Goal: Transaction & Acquisition: Book appointment/travel/reservation

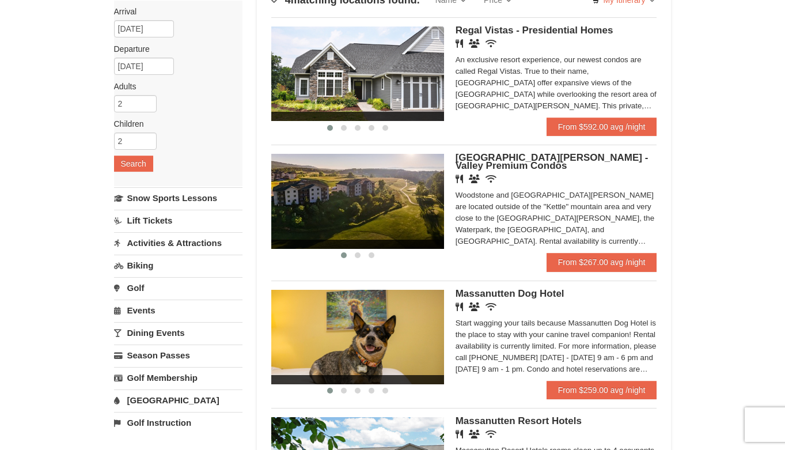
scroll to position [101, 0]
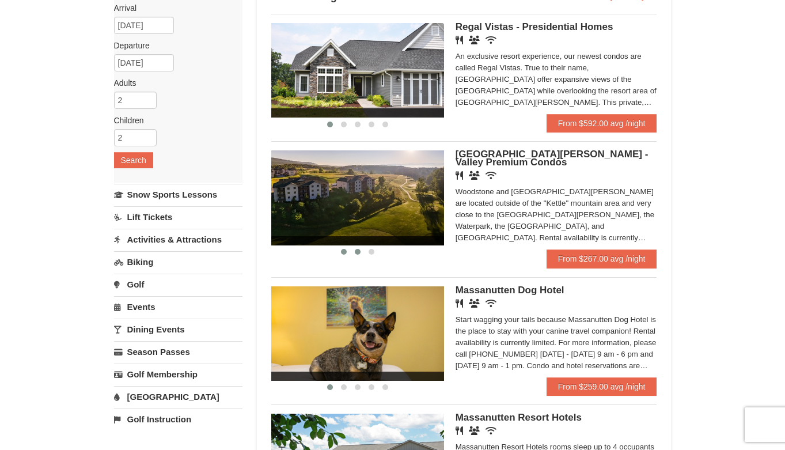
click at [356, 253] on span at bounding box center [358, 252] width 6 height 6
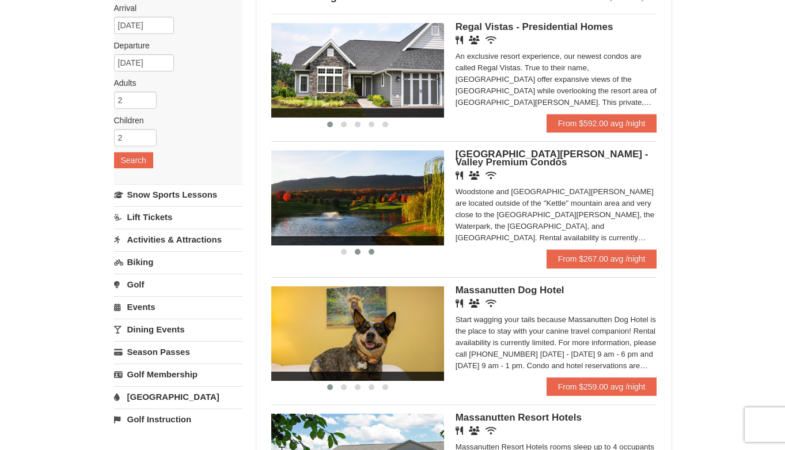
click at [373, 255] on button at bounding box center [371, 252] width 14 height 12
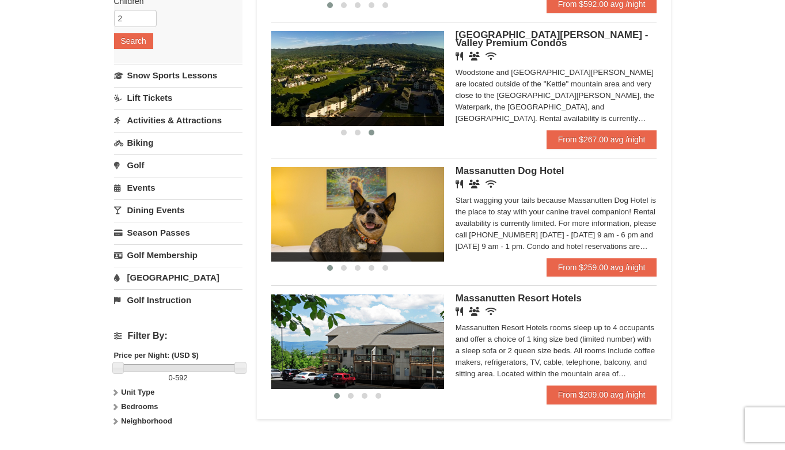
scroll to position [214, 0]
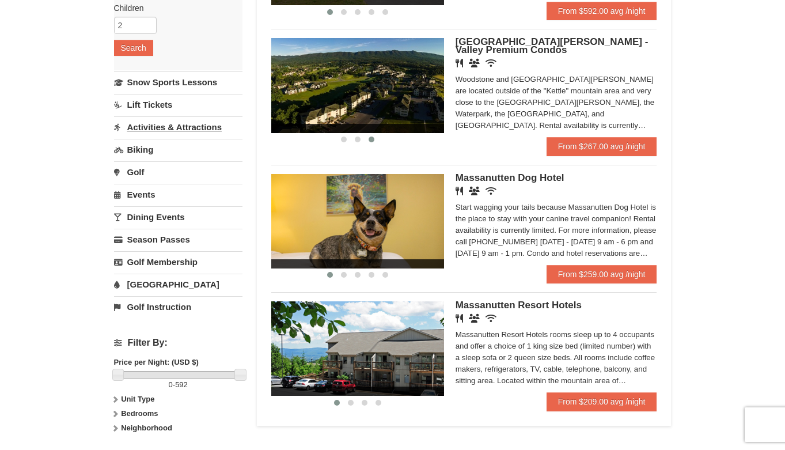
click at [173, 126] on link "Activities & Attractions" at bounding box center [178, 126] width 128 height 21
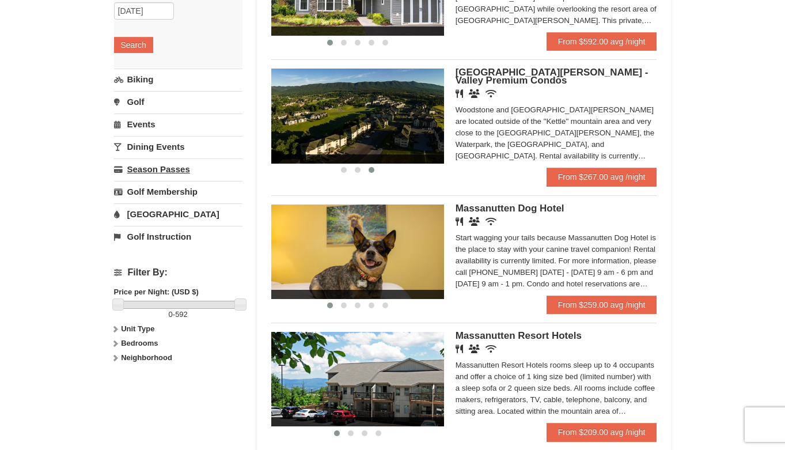
scroll to position [183, 0]
click at [149, 129] on link "Events" at bounding box center [178, 123] width 128 height 21
click at [141, 107] on button "Search" at bounding box center [133, 112] width 39 height 16
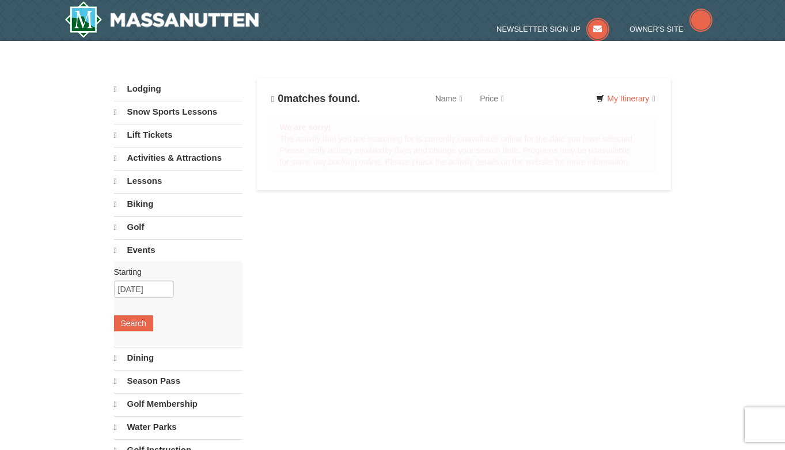
select select "10"
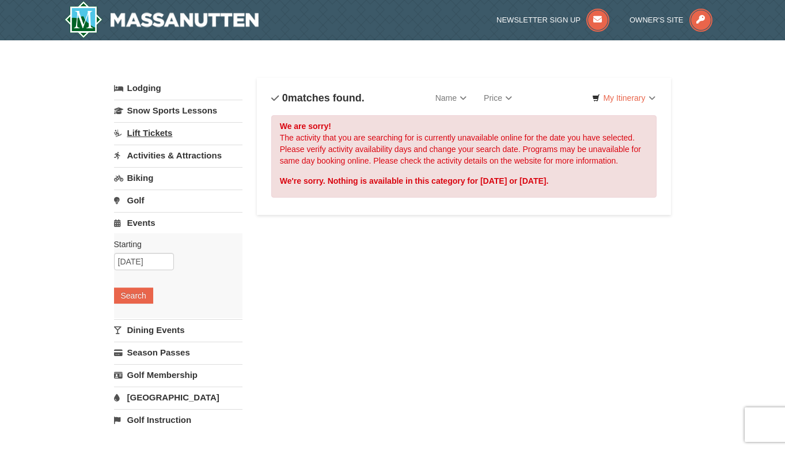
click at [158, 139] on link "Lift Tickets" at bounding box center [178, 132] width 128 height 21
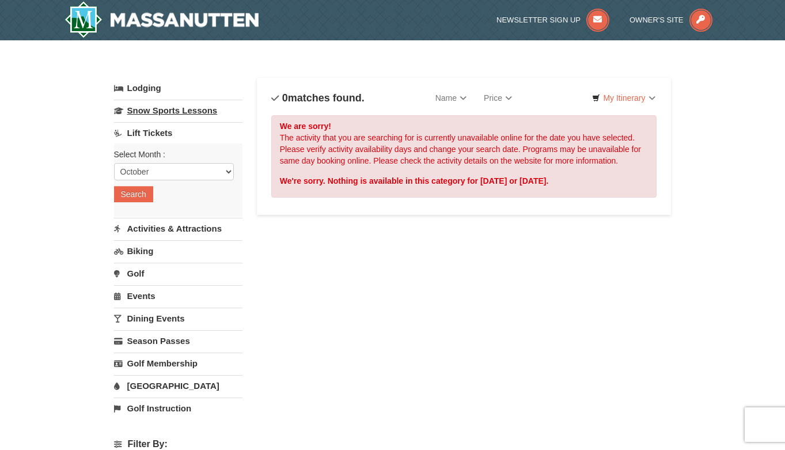
click at [166, 115] on link "Snow Sports Lessons" at bounding box center [178, 110] width 128 height 21
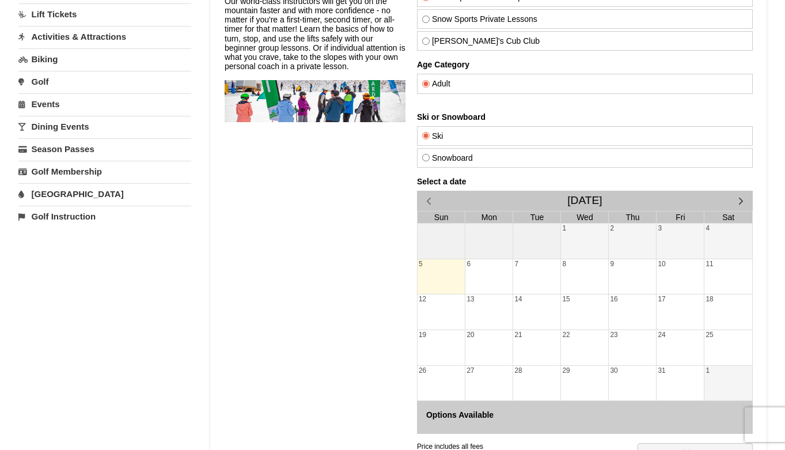
scroll to position [119, 0]
click at [741, 205] on span "button" at bounding box center [740, 201] width 12 height 12
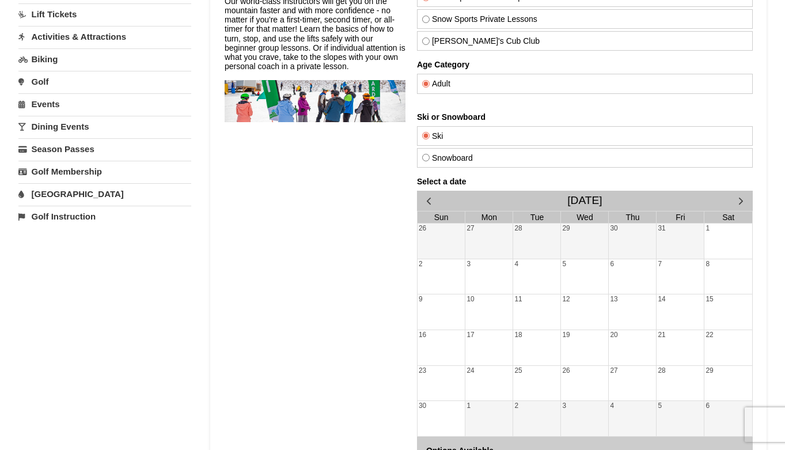
click at [741, 201] on span "button" at bounding box center [740, 201] width 12 height 12
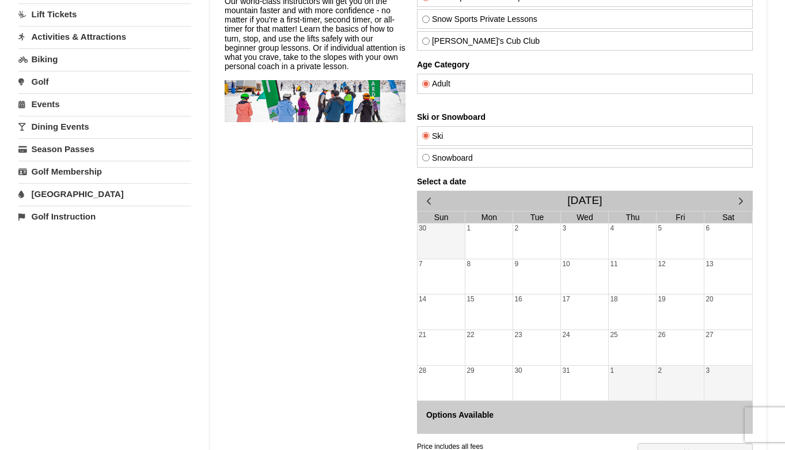
click at [644, 338] on div "25" at bounding box center [631, 347] width 47 height 35
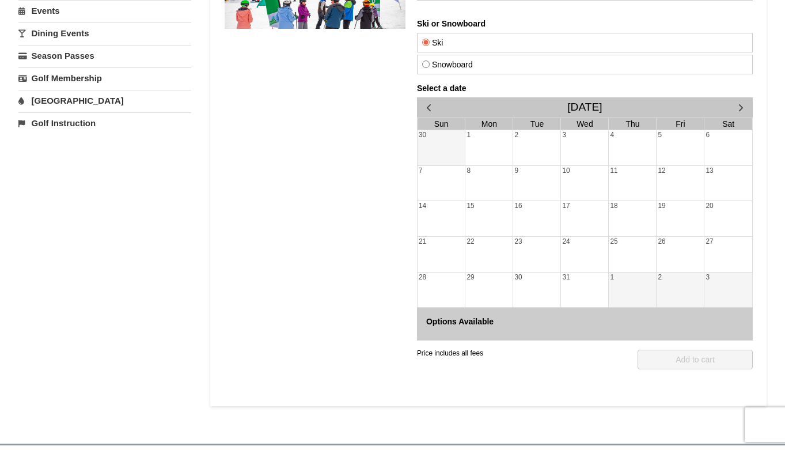
scroll to position [218, 0]
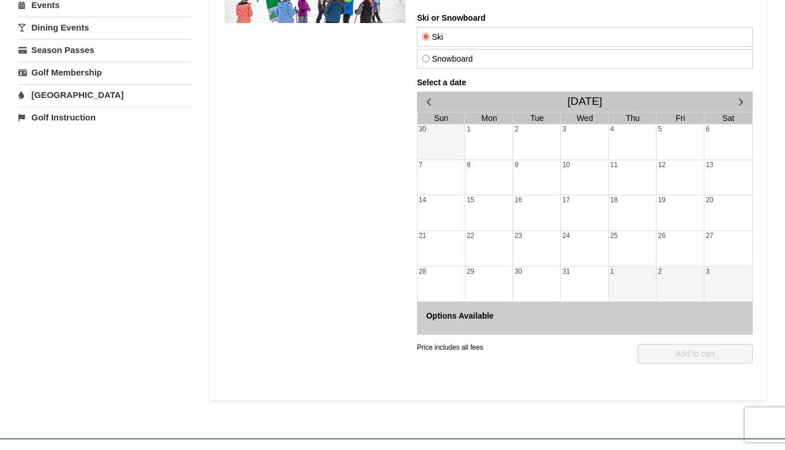
click at [668, 252] on div "26" at bounding box center [679, 248] width 47 height 35
click at [628, 234] on div "25" at bounding box center [631, 248] width 47 height 35
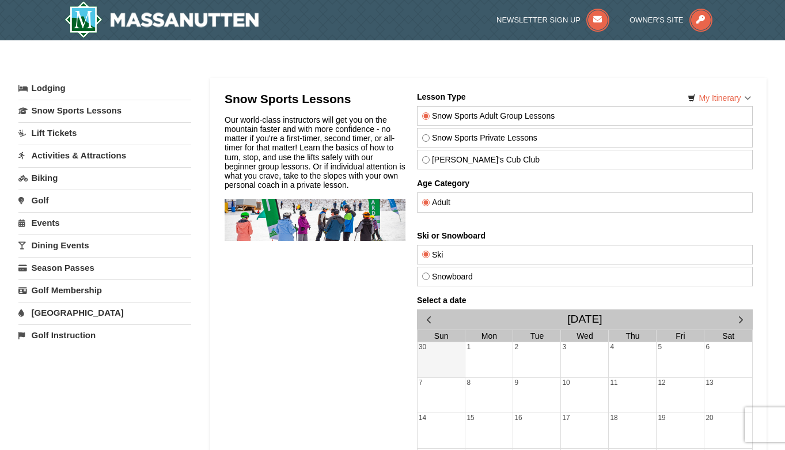
scroll to position [0, 0]
click at [59, 93] on link "Lodging" at bounding box center [104, 88] width 173 height 21
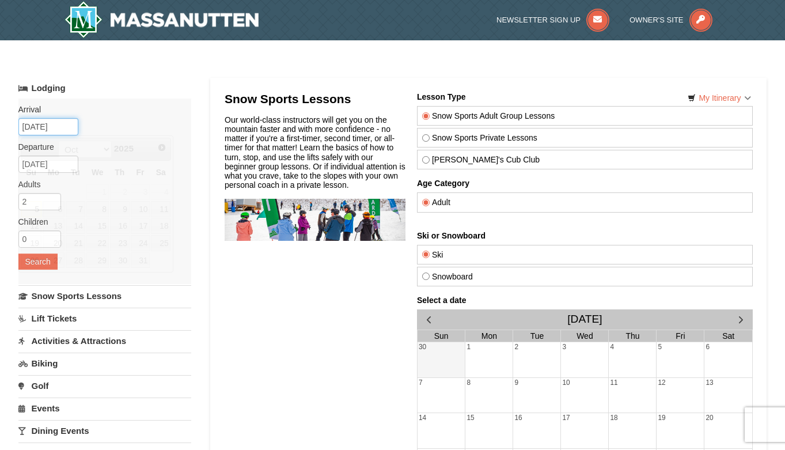
click at [53, 126] on input "10/05/2025" at bounding box center [48, 126] width 60 height 17
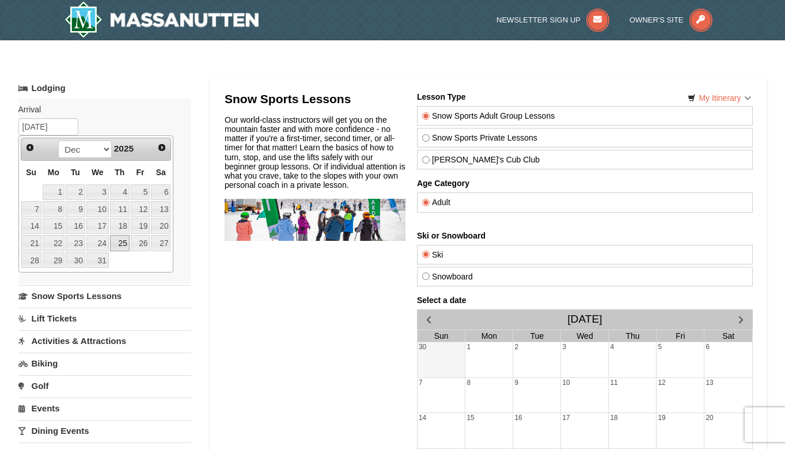
click at [120, 243] on link "25" at bounding box center [120, 243] width 20 height 16
type input "[DATE]"
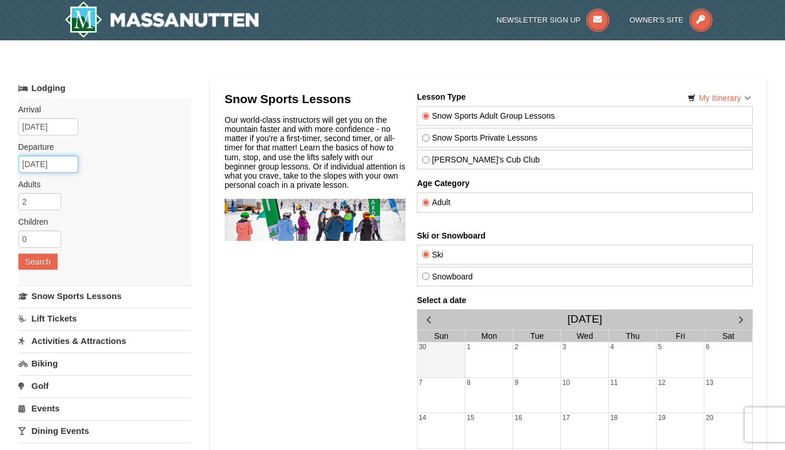
click at [48, 168] on input "12/26/2025" at bounding box center [48, 163] width 60 height 17
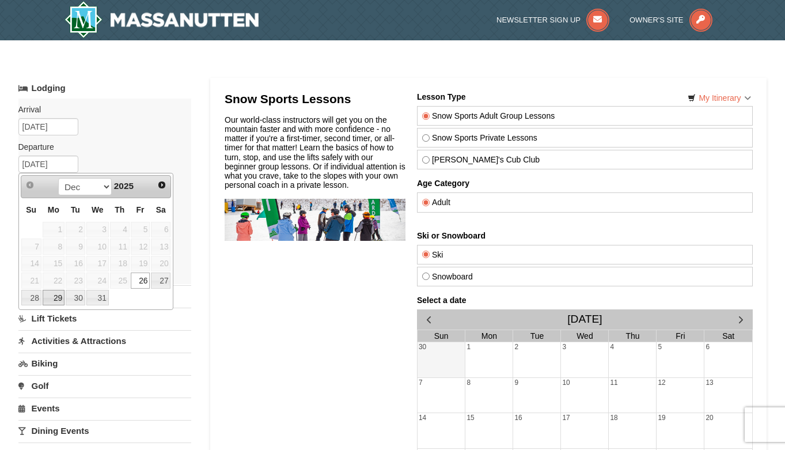
click at [56, 298] on link "29" at bounding box center [54, 298] width 22 height 16
type input "12/29/2025"
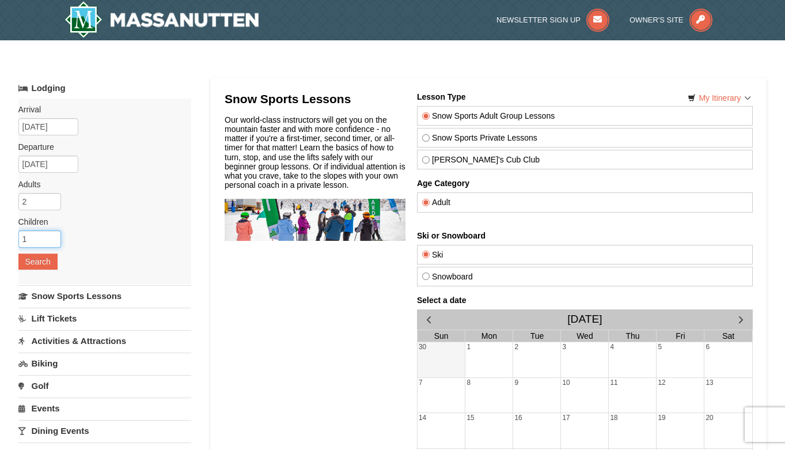
click at [55, 235] on input "1" at bounding box center [39, 238] width 43 height 17
type input "2"
click at [55, 235] on input "2" at bounding box center [39, 238] width 43 height 17
click at [37, 256] on button "Search" at bounding box center [37, 261] width 39 height 16
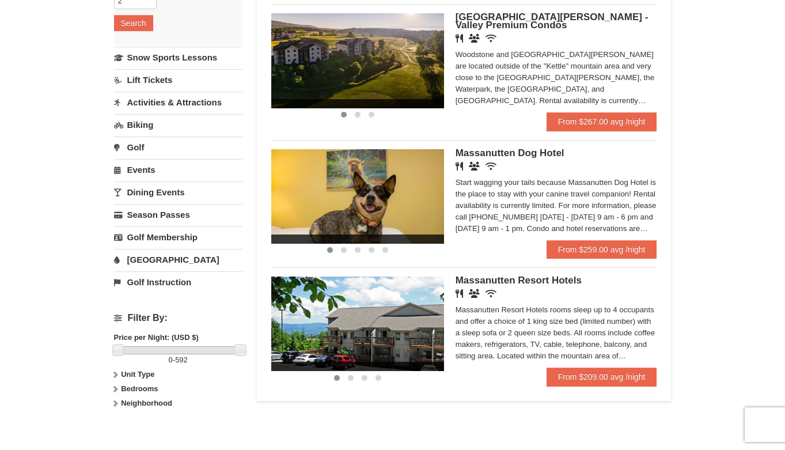
scroll to position [231, 0]
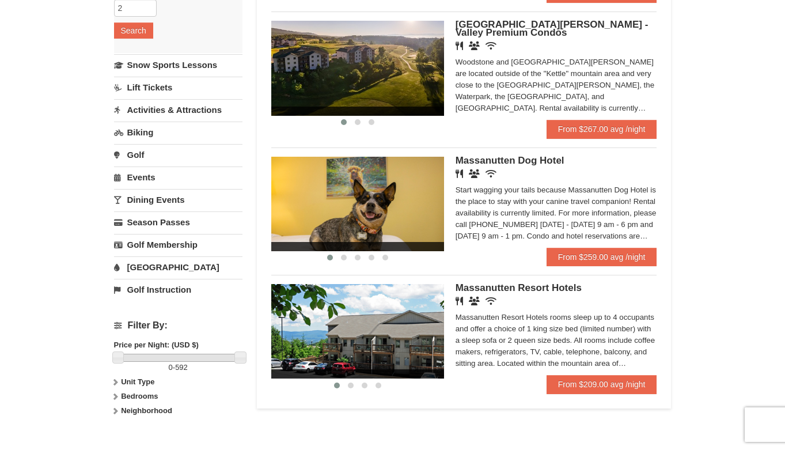
click at [370, 207] on img at bounding box center [357, 204] width 173 height 94
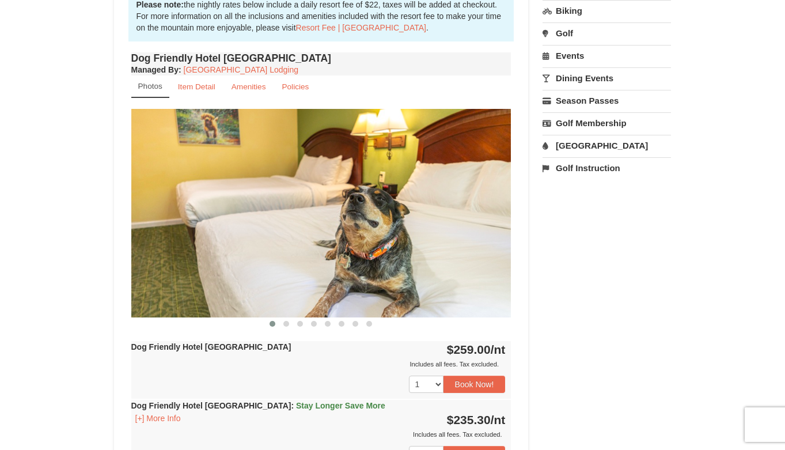
scroll to position [374, 0]
click at [290, 324] on button at bounding box center [286, 324] width 14 height 12
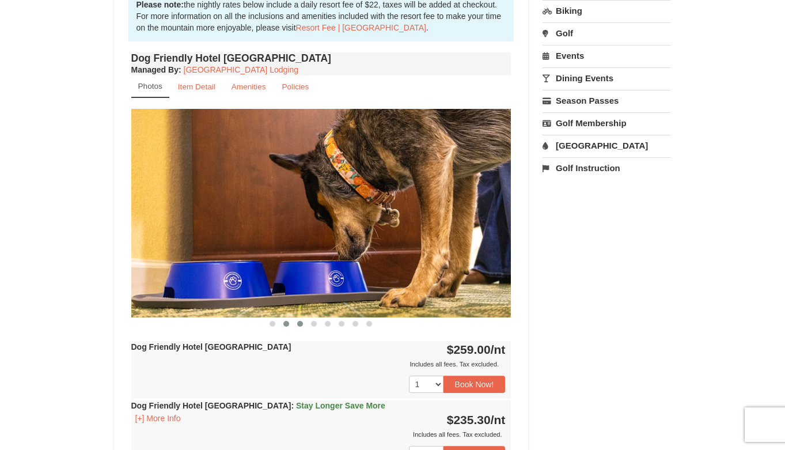
click at [306, 324] on button at bounding box center [300, 324] width 14 height 12
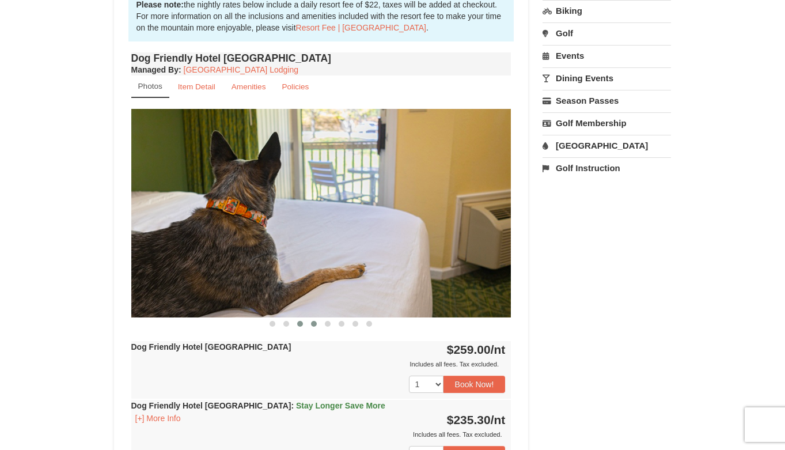
click at [314, 324] on span at bounding box center [314, 324] width 6 height 6
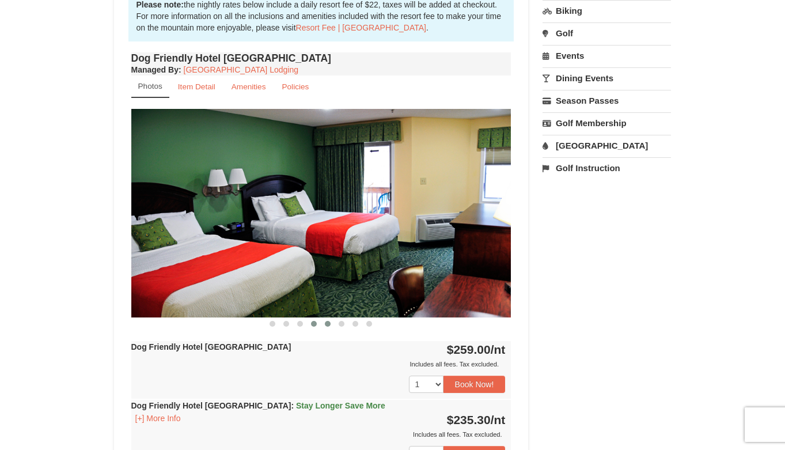
click at [330, 324] on span at bounding box center [328, 324] width 6 height 6
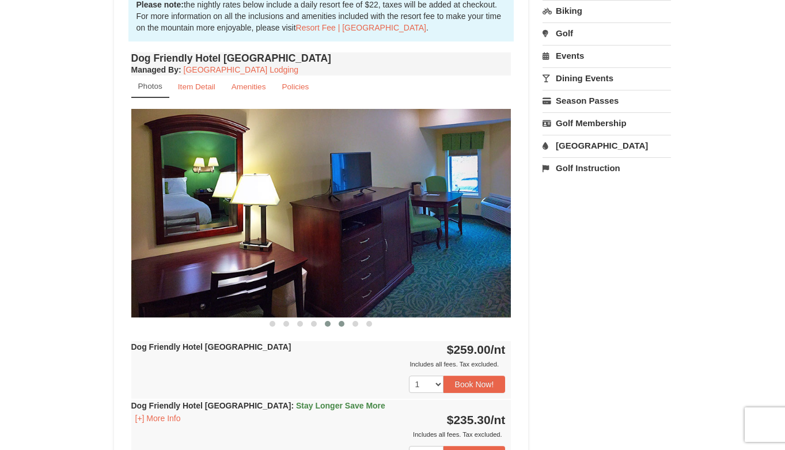
click at [338, 324] on button at bounding box center [342, 324] width 14 height 12
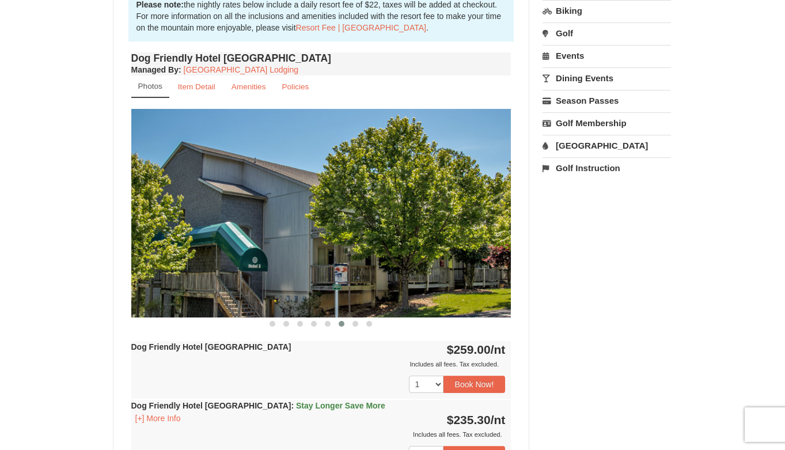
click at [347, 326] on button at bounding box center [342, 324] width 14 height 12
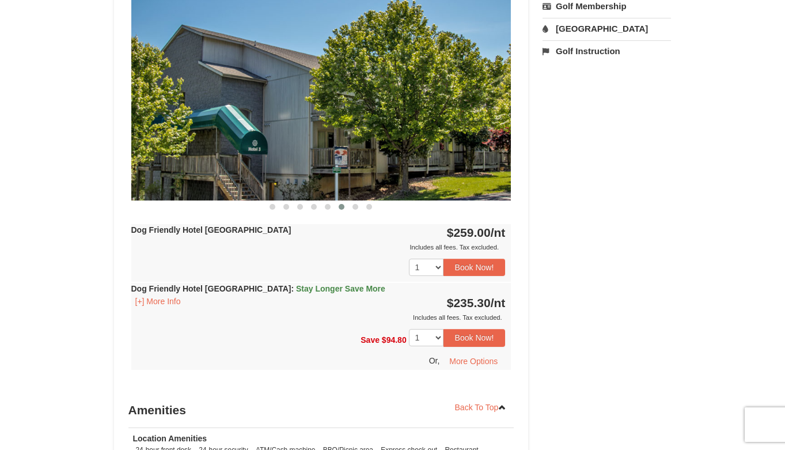
scroll to position [495, 0]
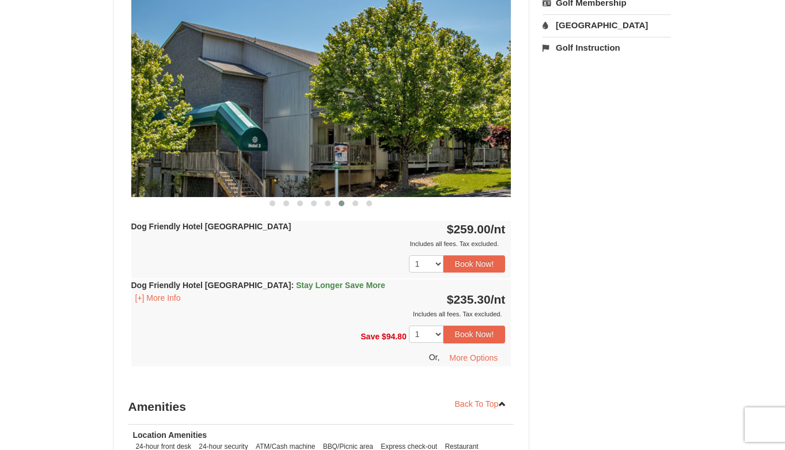
click at [314, 291] on div "Dog Friendly Hotel Queen Room : Stay Longer Save More [+] More Info $235.30 /nt…" at bounding box center [321, 299] width 380 height 40
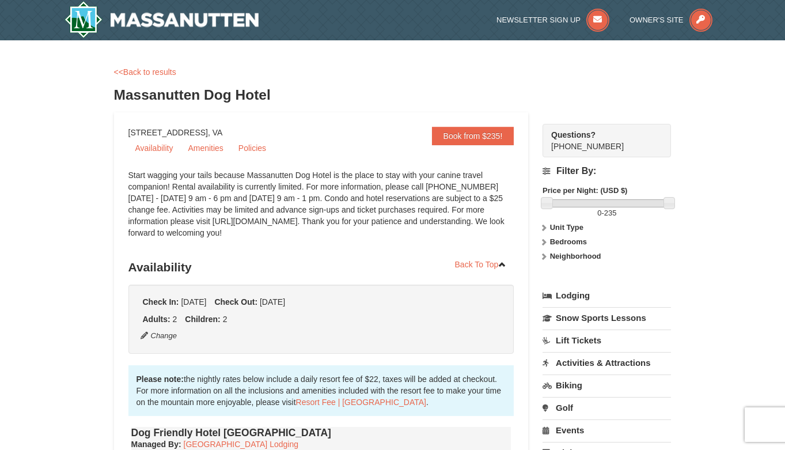
scroll to position [0, 0]
click at [145, 78] on div "<<Back to results Massanutten Dog Hotel" at bounding box center [392, 89] width 557 height 46
click at [145, 73] on link "<<Back to results" at bounding box center [145, 71] width 62 height 9
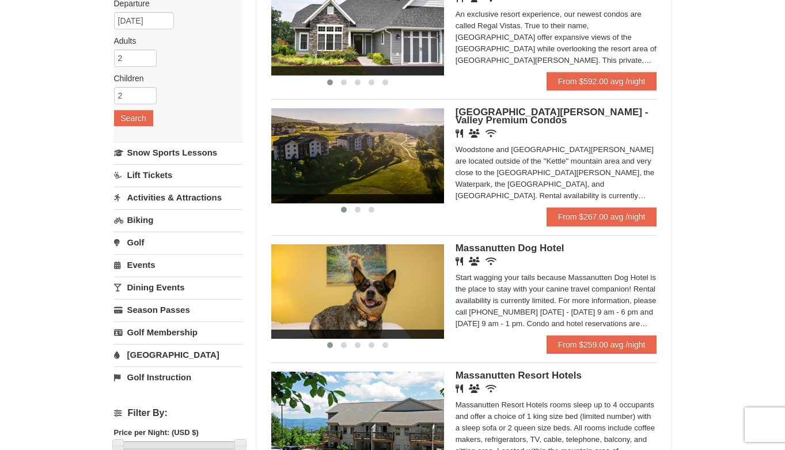
scroll to position [137, 0]
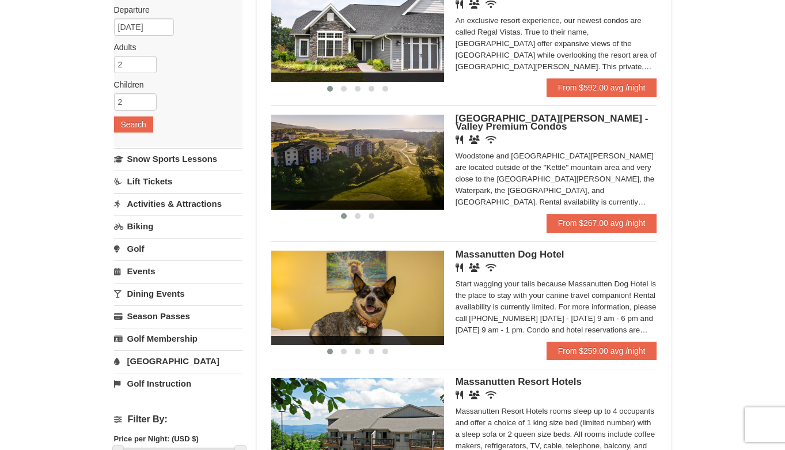
click at [362, 178] on img at bounding box center [357, 162] width 173 height 94
click at [162, 185] on link "Lift Tickets" at bounding box center [178, 180] width 128 height 21
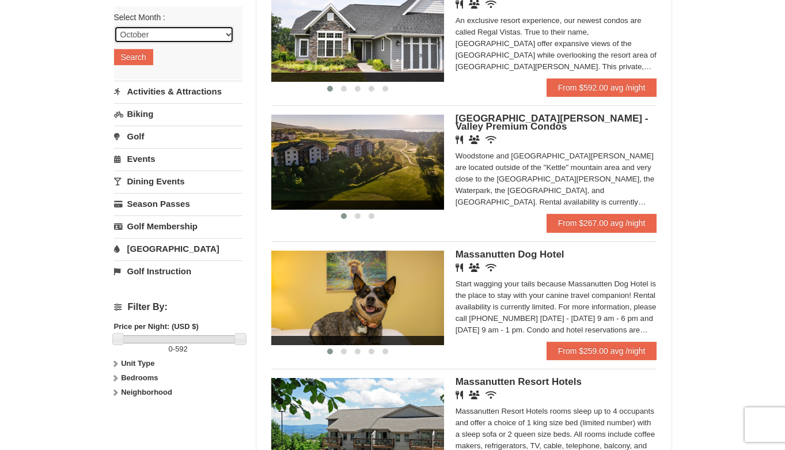
select select "12"
click at [146, 62] on button "Search" at bounding box center [133, 57] width 39 height 16
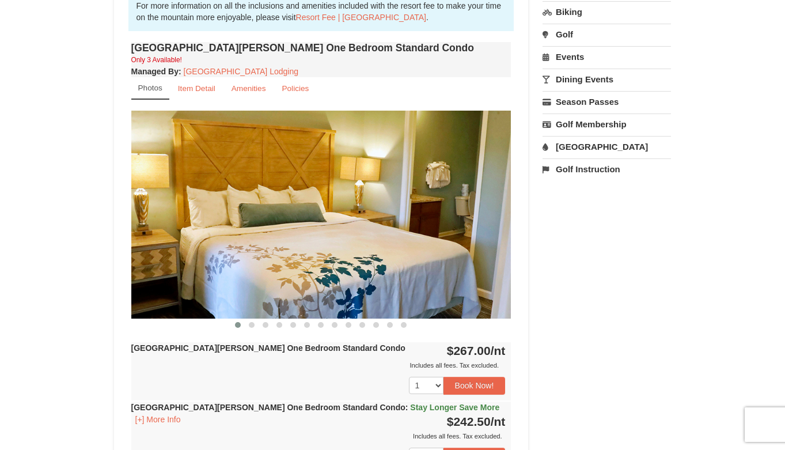
scroll to position [380, 0]
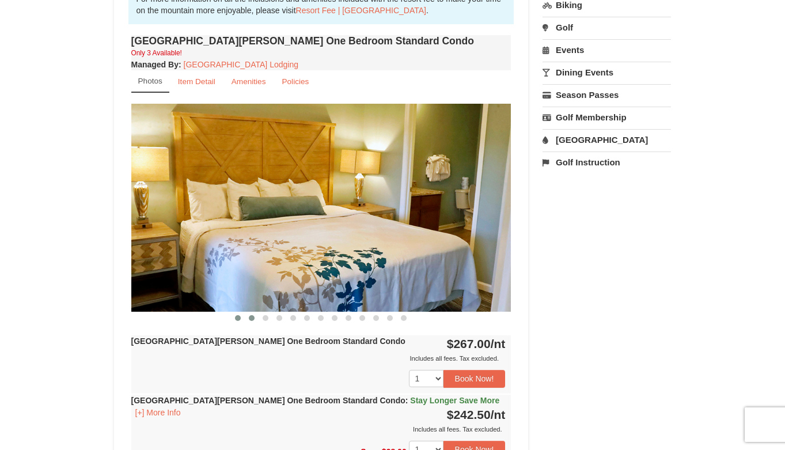
click at [251, 317] on span at bounding box center [252, 318] width 6 height 6
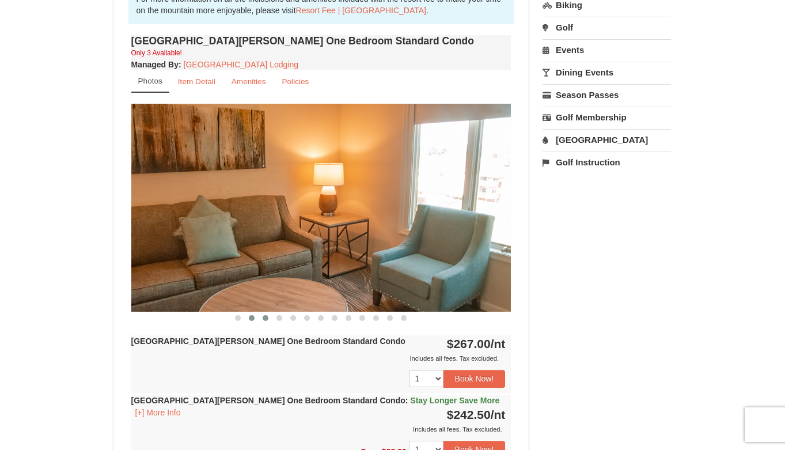
click at [264, 315] on span at bounding box center [266, 318] width 6 height 6
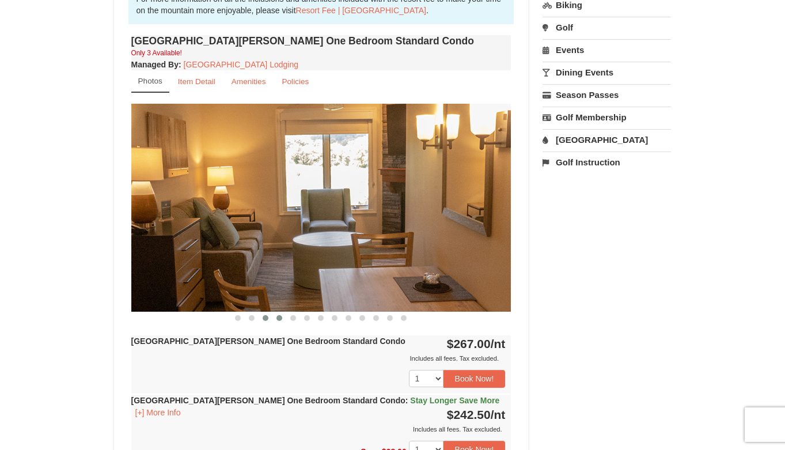
click at [280, 320] on span at bounding box center [279, 318] width 6 height 6
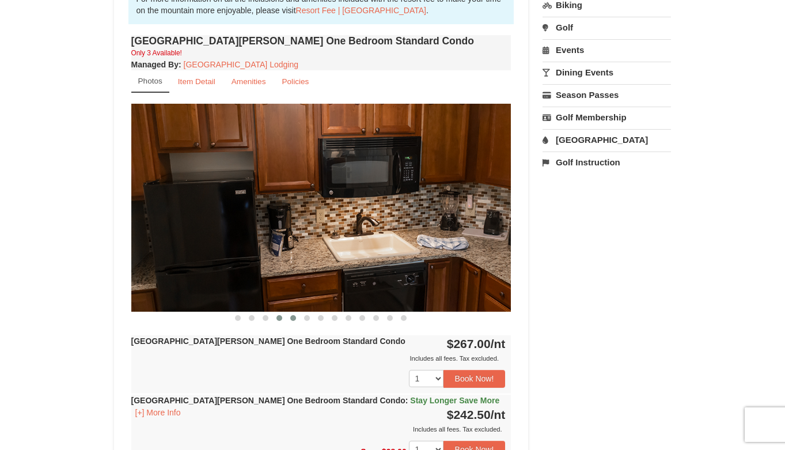
click at [290, 322] on button at bounding box center [293, 318] width 14 height 12
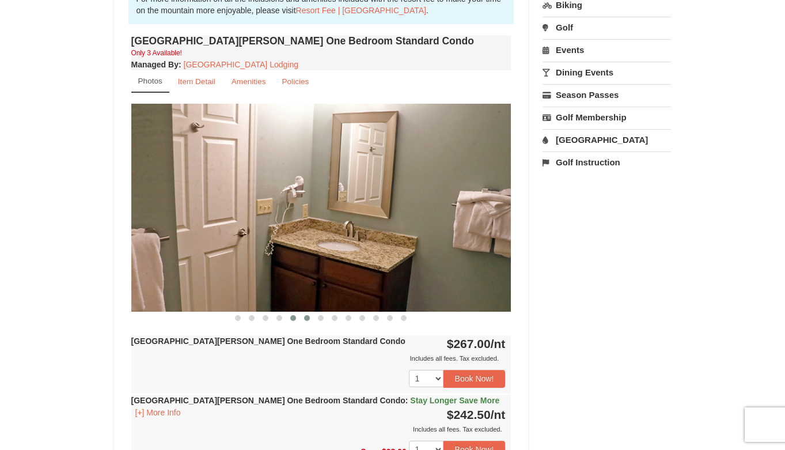
click at [305, 320] on span at bounding box center [307, 318] width 6 height 6
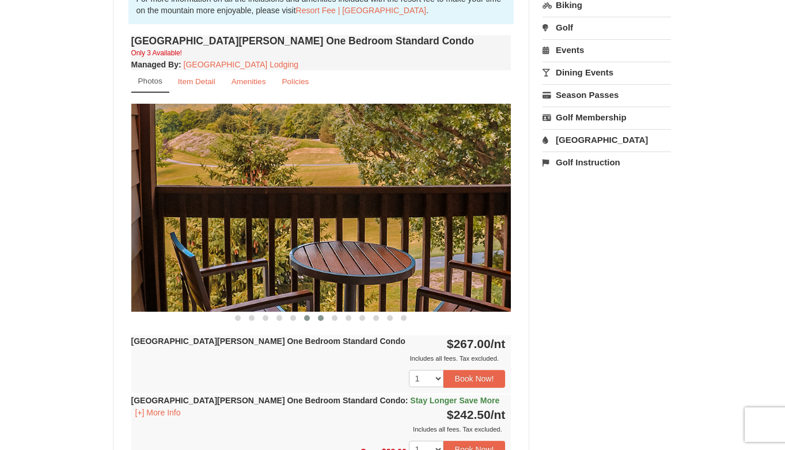
click at [322, 320] on span at bounding box center [321, 318] width 6 height 6
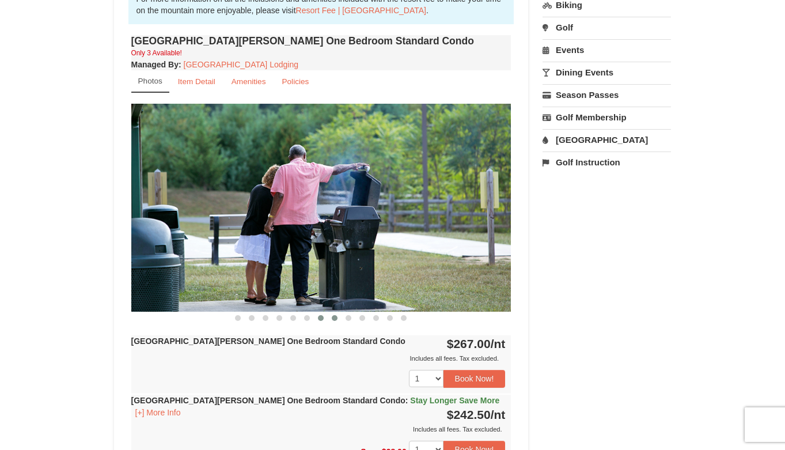
click at [333, 320] on span at bounding box center [335, 318] width 6 height 6
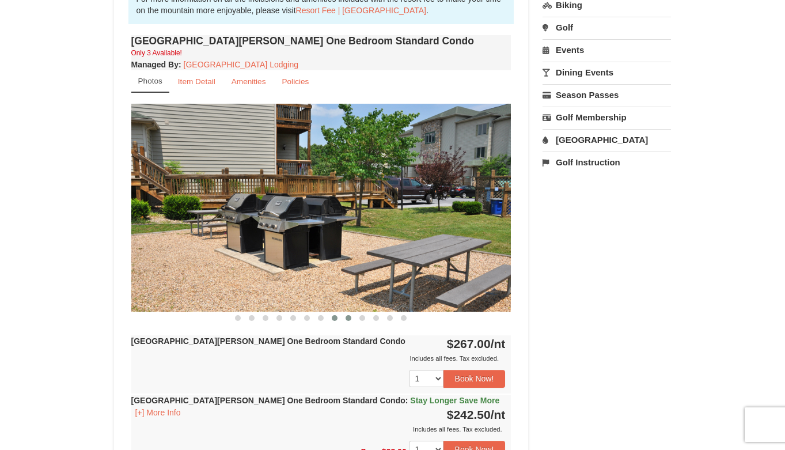
click at [343, 320] on button at bounding box center [348, 318] width 14 height 12
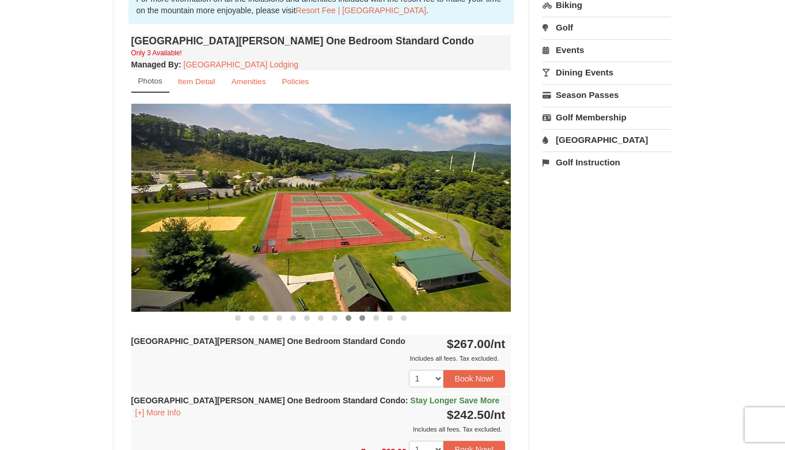
click at [358, 320] on button at bounding box center [362, 318] width 14 height 12
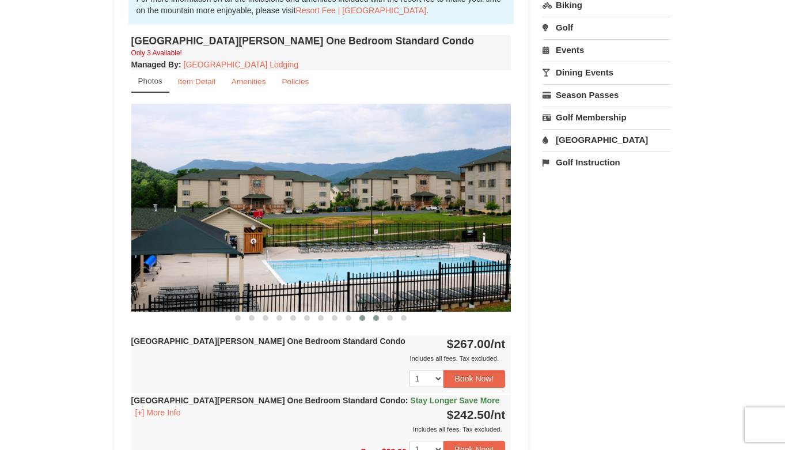
click at [371, 319] on button at bounding box center [376, 318] width 14 height 12
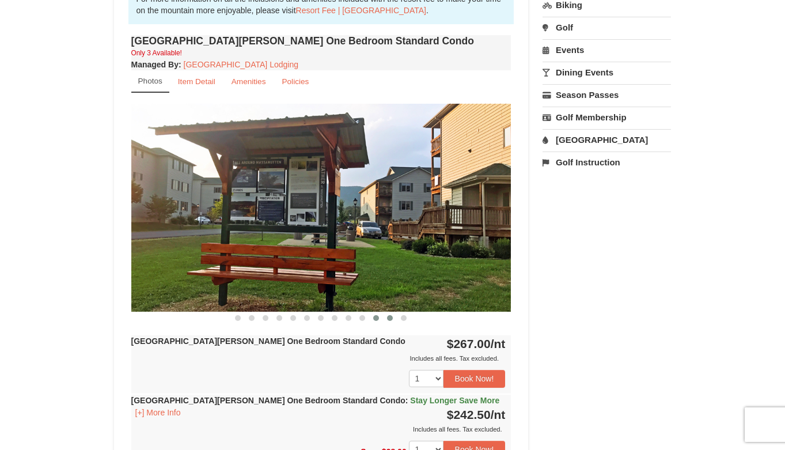
click at [391, 318] on span at bounding box center [390, 318] width 6 height 6
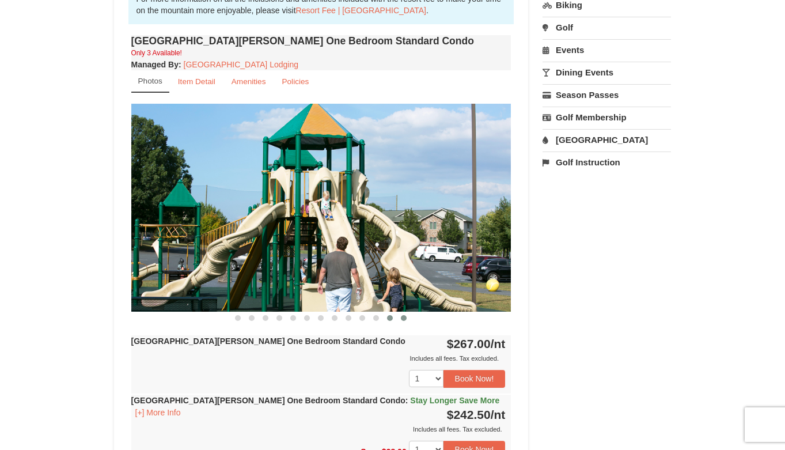
click at [407, 318] on span at bounding box center [404, 318] width 6 height 6
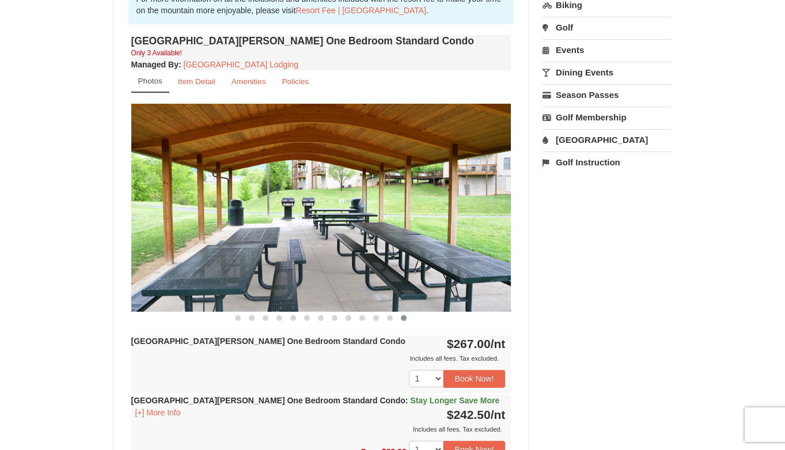
click at [406, 319] on span at bounding box center [404, 318] width 6 height 6
click at [239, 320] on span at bounding box center [238, 318] width 6 height 6
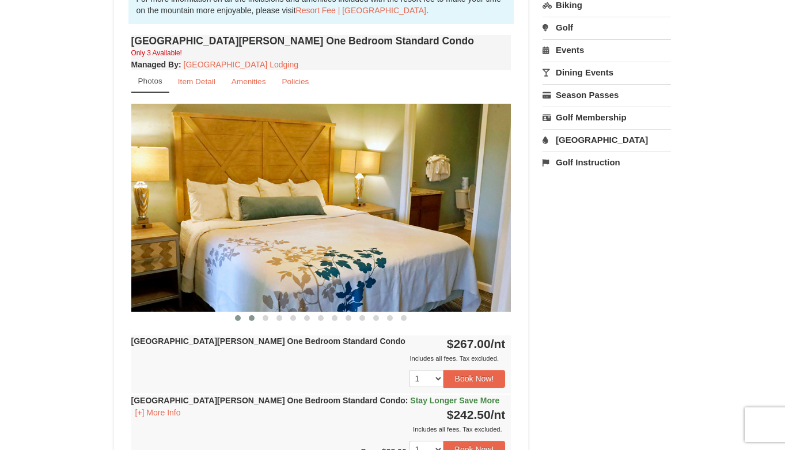
click at [250, 321] on span at bounding box center [252, 318] width 6 height 6
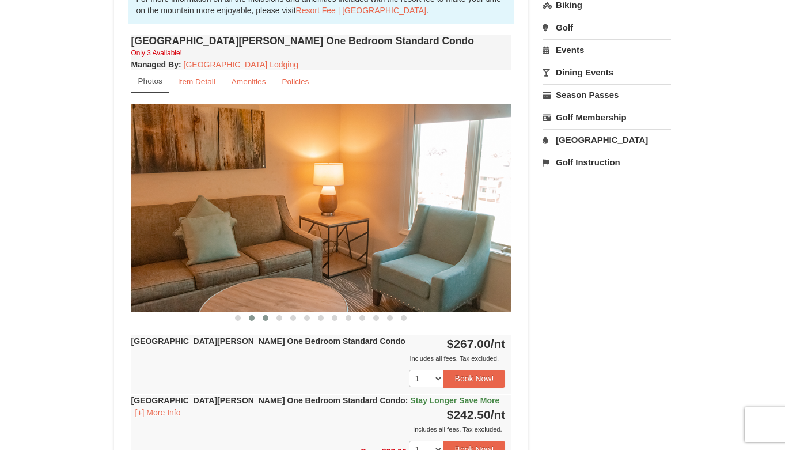
click at [263, 320] on span at bounding box center [266, 318] width 6 height 6
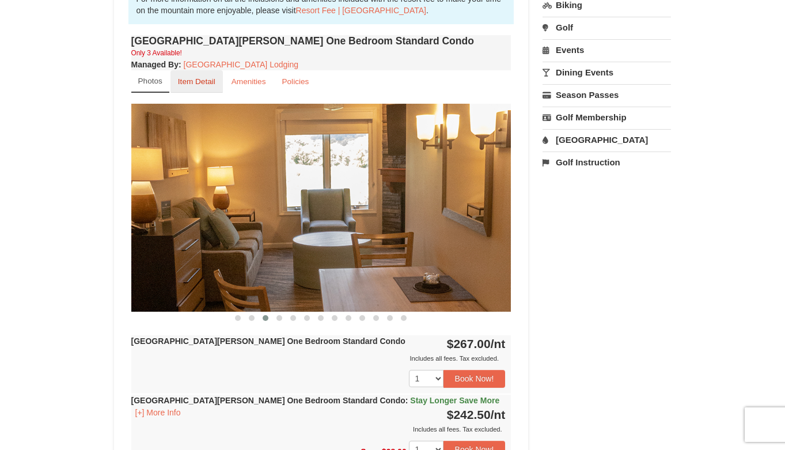
click at [196, 88] on link "Item Detail" at bounding box center [196, 81] width 52 height 22
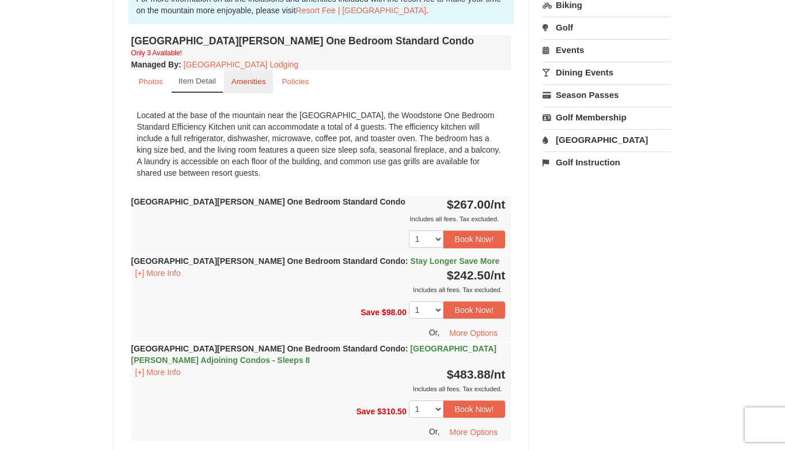
click at [250, 87] on link "Amenities" at bounding box center [249, 81] width 50 height 22
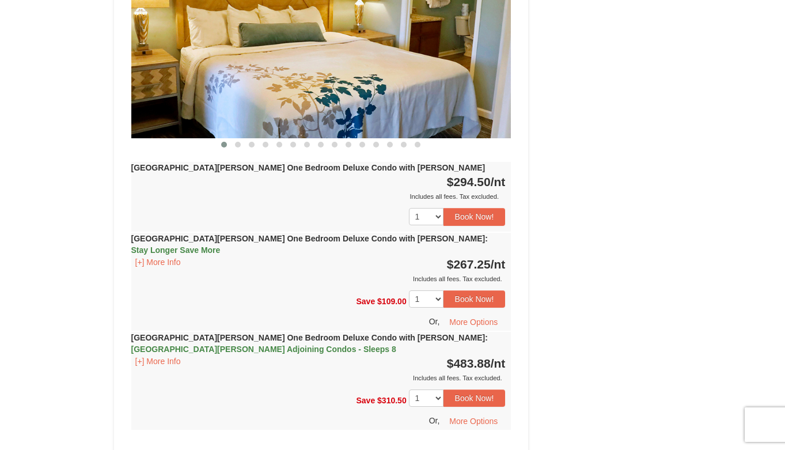
scroll to position [1039, 0]
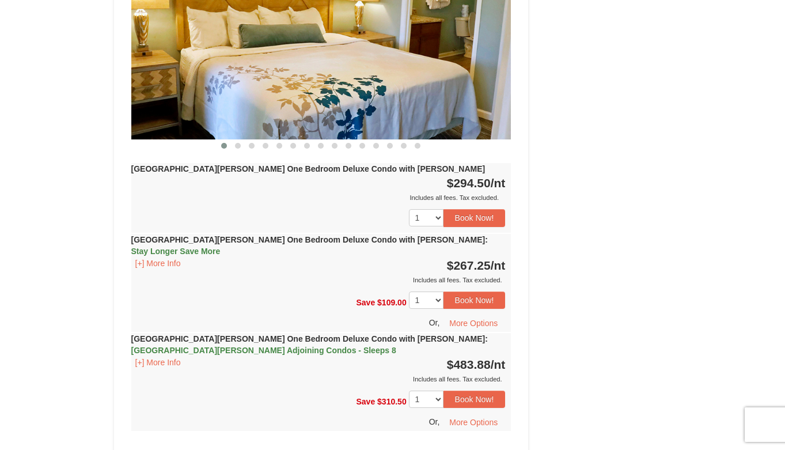
click at [298, 203] on div "1 2 Book Now!" at bounding box center [321, 217] width 380 height 29
click at [325, 164] on strong "[GEOGRAPHIC_DATA][PERSON_NAME] One Bedroom Deluxe Condo with [PERSON_NAME]" at bounding box center [308, 168] width 354 height 9
click at [316, 192] on div "Includes all fees. Tax excluded." at bounding box center [318, 198] width 374 height 12
click at [396, 345] on span "Casa de Campo Adjoining Condos - Sleeps 8" at bounding box center [263, 349] width 265 height 9
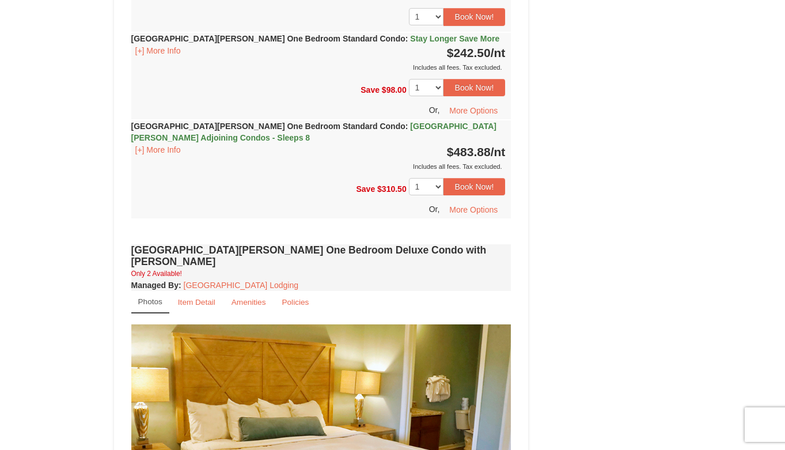
scroll to position [540, 0]
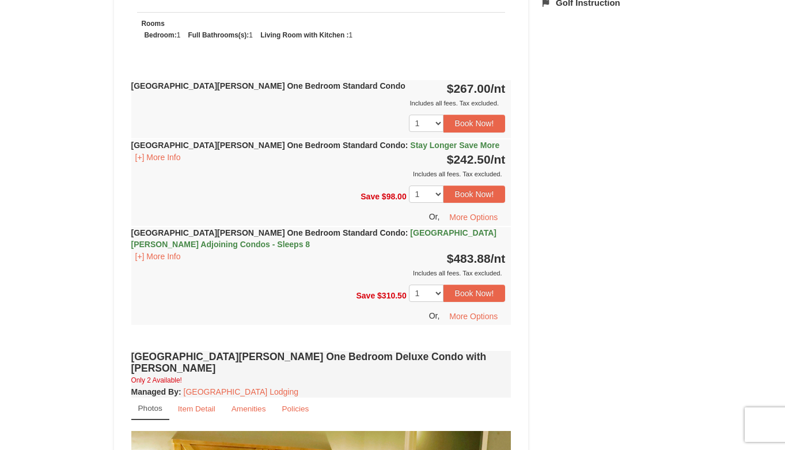
click at [336, 297] on div "Save $310.50 1 2 3 Book Now! Or, More Options" at bounding box center [321, 302] width 380 height 46
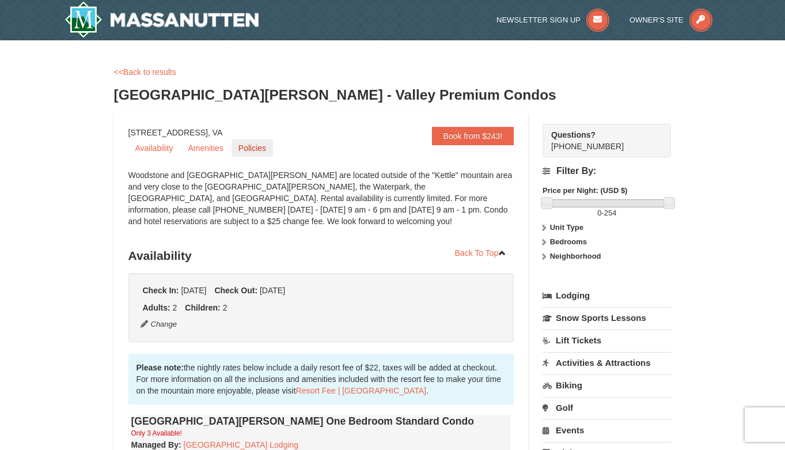
scroll to position [0, 0]
click at [142, 71] on link "<<Back to results" at bounding box center [145, 71] width 62 height 9
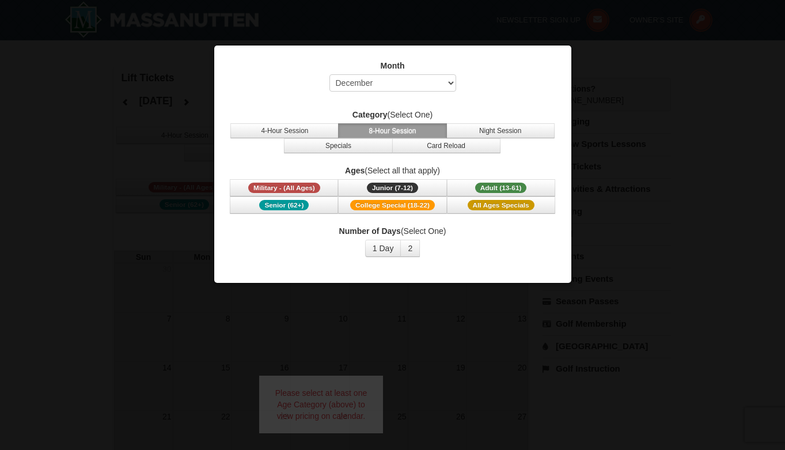
select select "12"
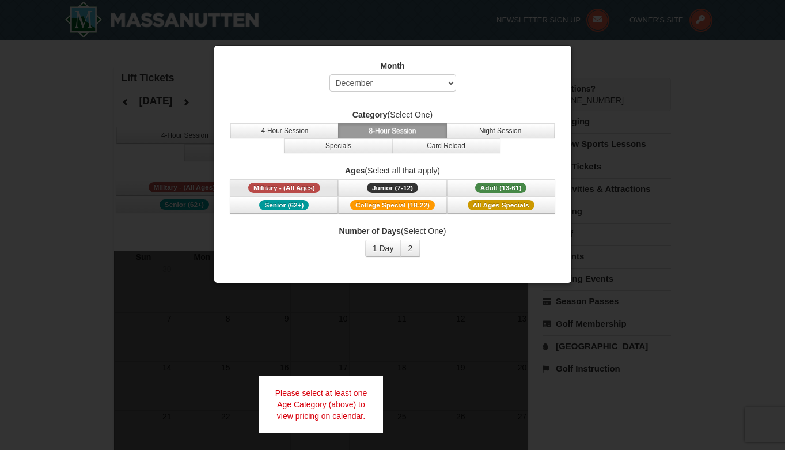
click at [299, 187] on span "Military - (All Ages)" at bounding box center [284, 188] width 72 height 10
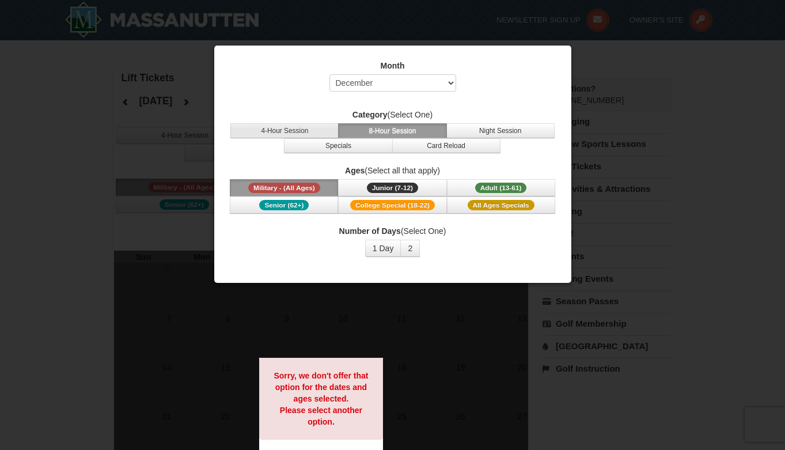
click at [302, 134] on button "4-Hour Session" at bounding box center [284, 130] width 108 height 15
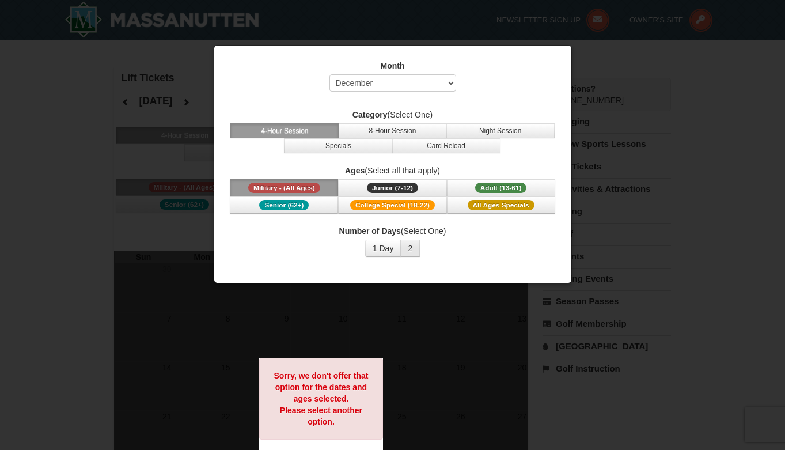
click at [413, 249] on button "2" at bounding box center [410, 248] width 20 height 17
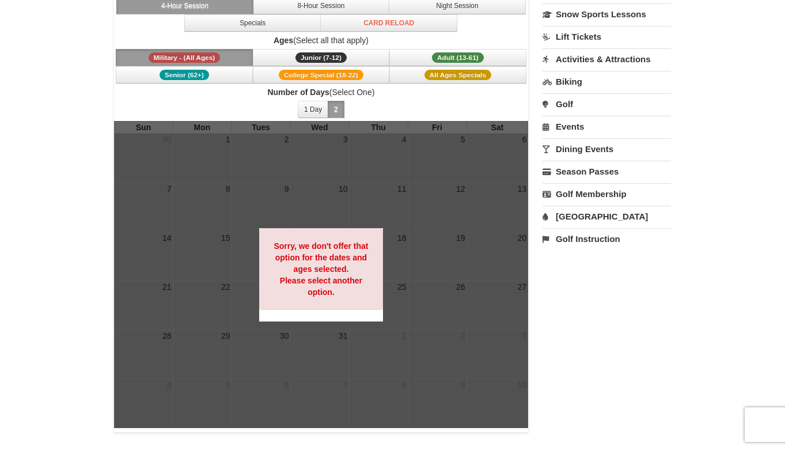
scroll to position [126, 0]
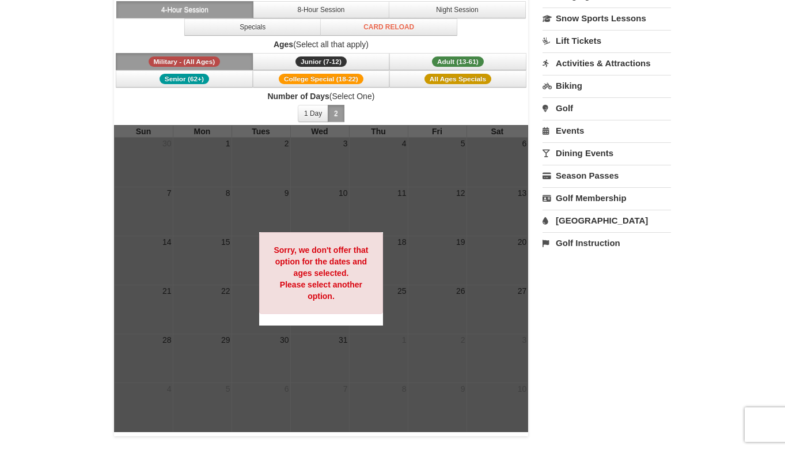
click at [228, 58] on button "Military - (All Ages)" at bounding box center [184, 61] width 137 height 17
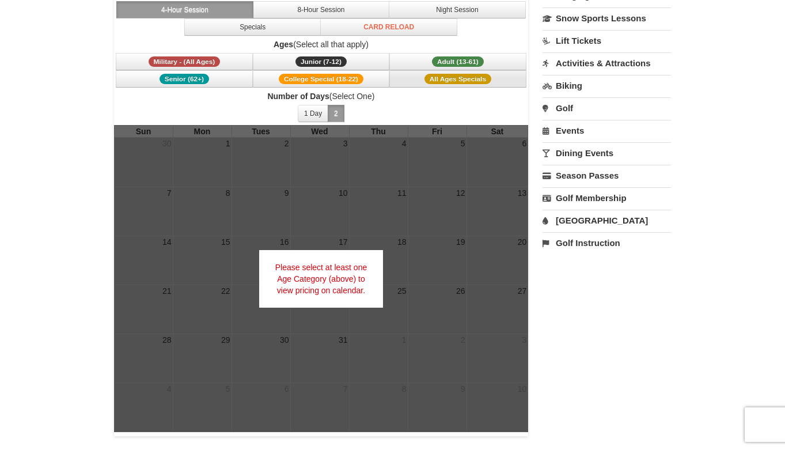
click at [460, 86] on button "All Ages Specials" at bounding box center [457, 78] width 137 height 17
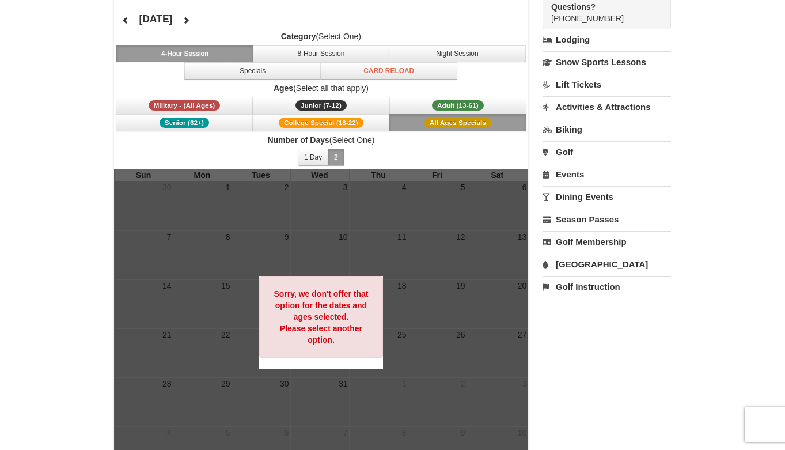
scroll to position [67, 0]
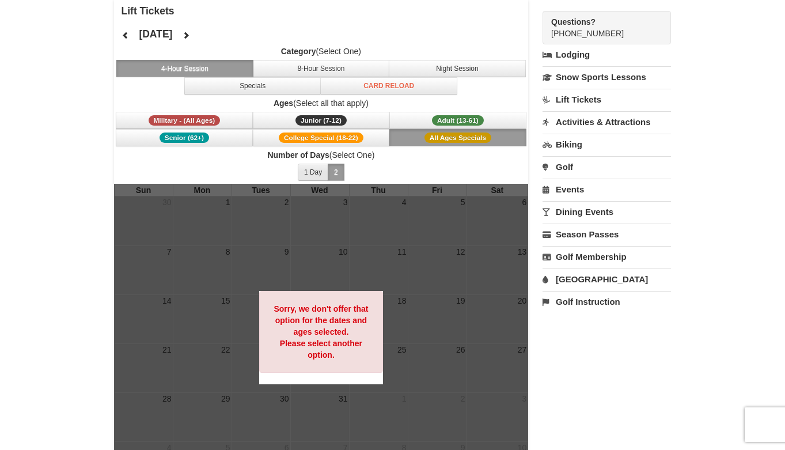
click at [318, 166] on button "1 Day" at bounding box center [313, 172] width 31 height 17
click at [266, 86] on button "Specials" at bounding box center [252, 85] width 137 height 17
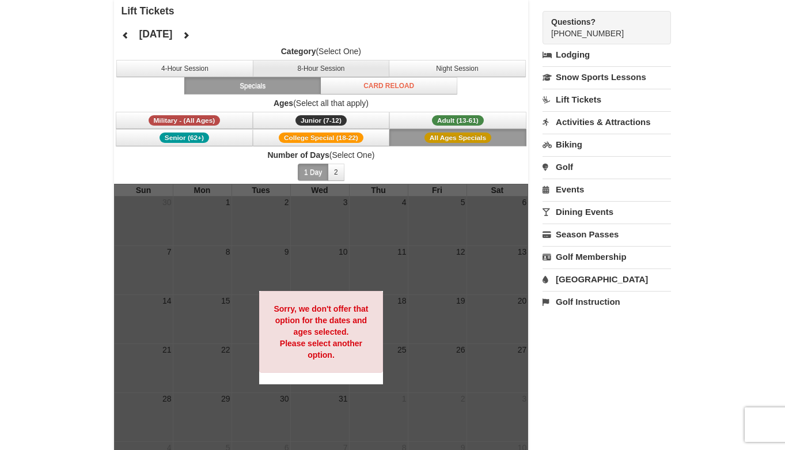
click at [351, 64] on button "8-Hour Session" at bounding box center [321, 68] width 137 height 17
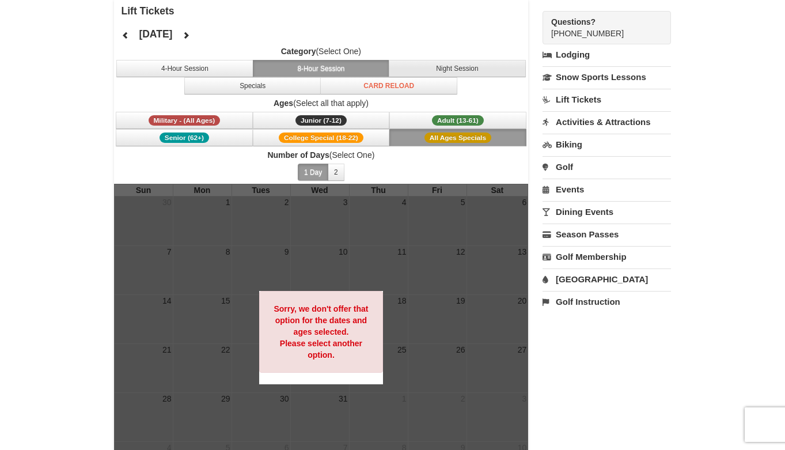
click at [451, 67] on button "Night Session" at bounding box center [457, 68] width 137 height 17
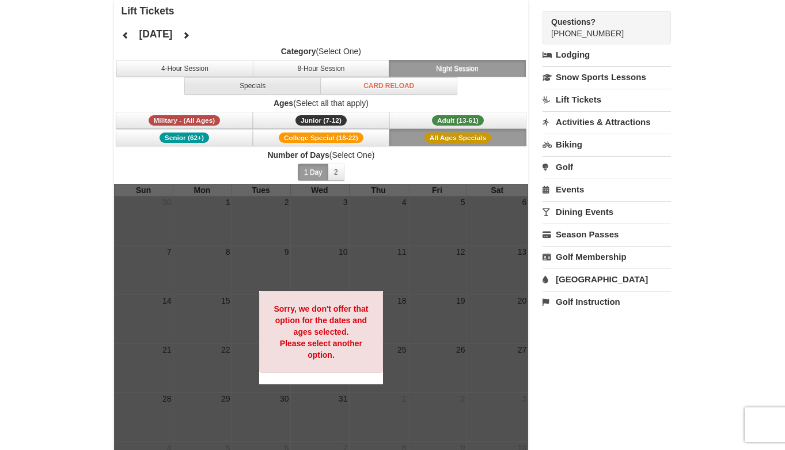
click at [310, 88] on button "Specials" at bounding box center [252, 85] width 137 height 17
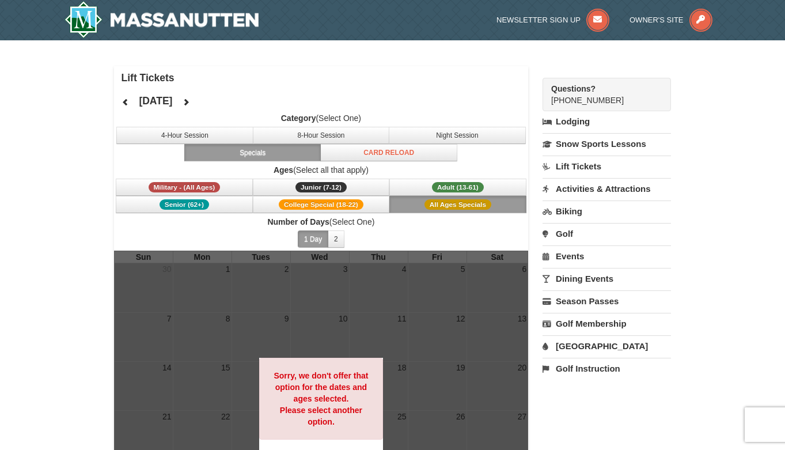
scroll to position [0, 0]
click at [682, 22] on span "Owner's Site" at bounding box center [656, 20] width 54 height 9
